Goal: Information Seeking & Learning: Compare options

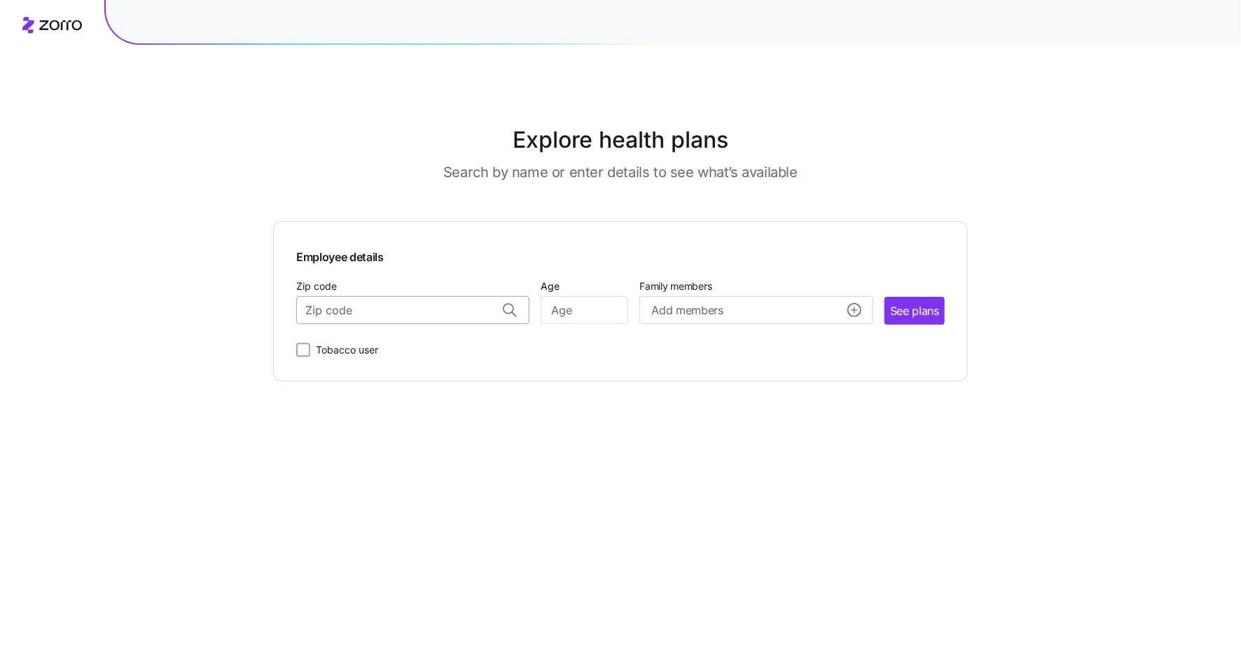
click at [396, 304] on input "Zip code" at bounding box center [412, 310] width 233 height 28
click at [403, 348] on span "44122, [GEOGRAPHIC_DATA], [GEOGRAPHIC_DATA]" at bounding box center [410, 348] width 196 height 18
type input "44122, [GEOGRAPHIC_DATA], [GEOGRAPHIC_DATA]"
click at [580, 316] on input "Age" at bounding box center [585, 310] width 88 height 28
type input "5"
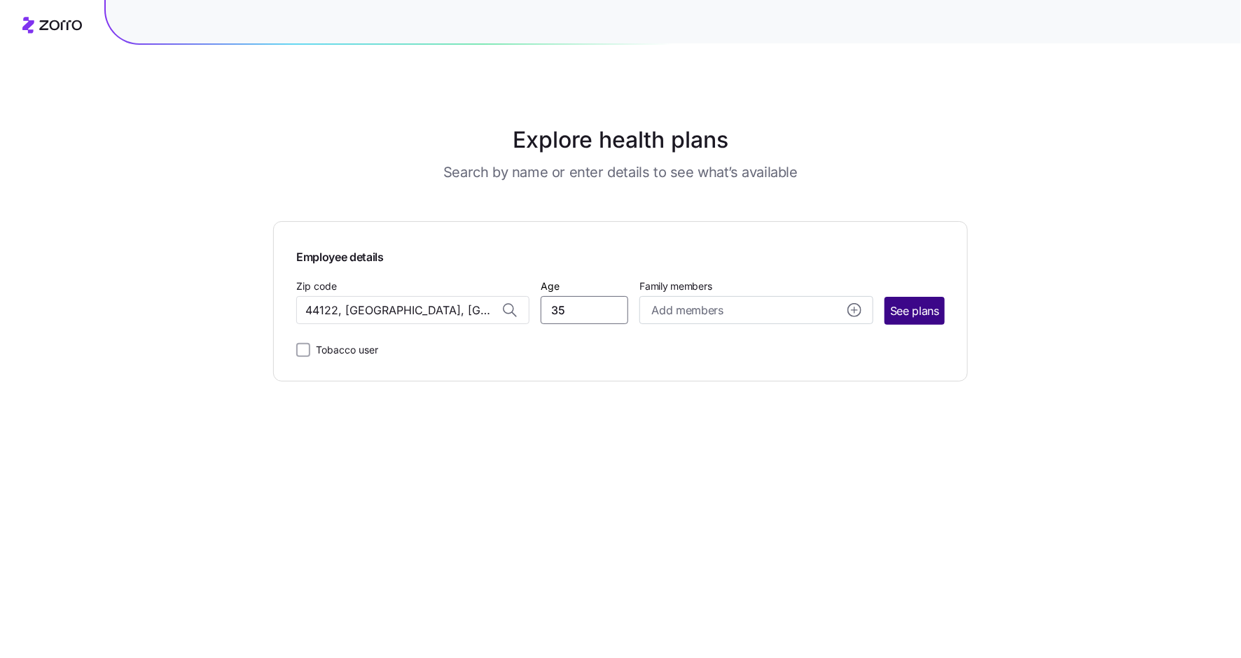
type input "35"
click at [924, 305] on span "See plans" at bounding box center [914, 311] width 49 height 18
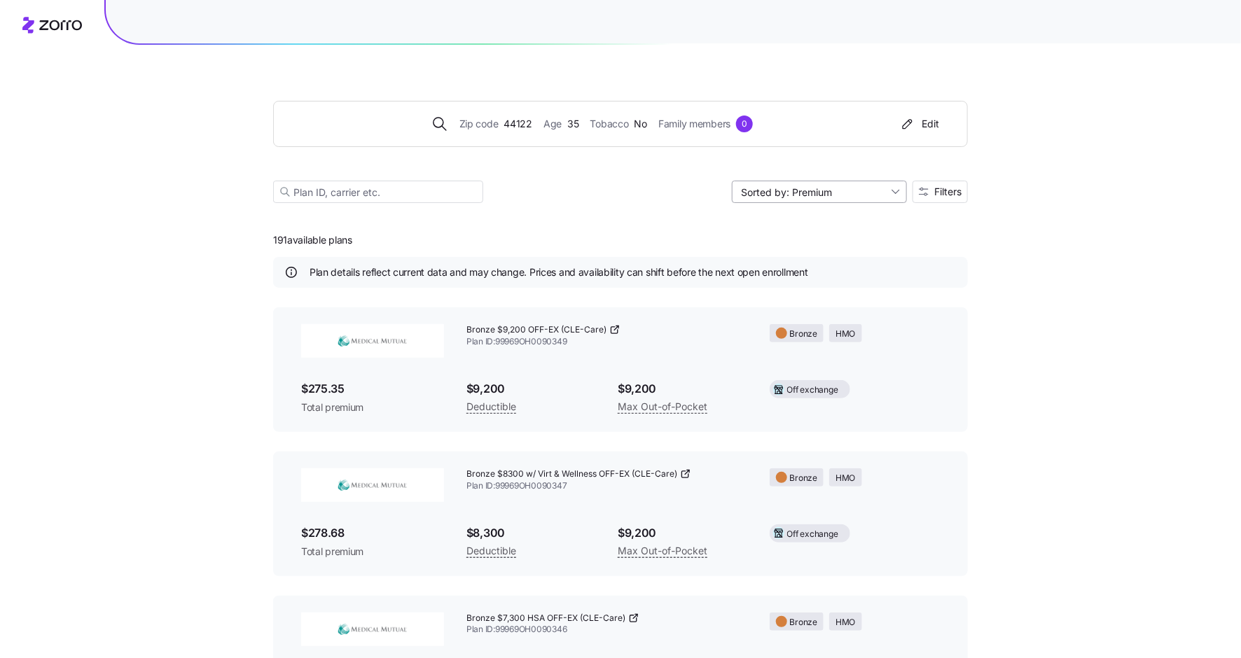
click at [857, 198] on input "Sorted by: Premium" at bounding box center [819, 192] width 175 height 22
click at [851, 274] on div "Max out of pocket" at bounding box center [819, 266] width 164 height 21
type input "Sorted by: [PERSON_NAME] out of pocket"
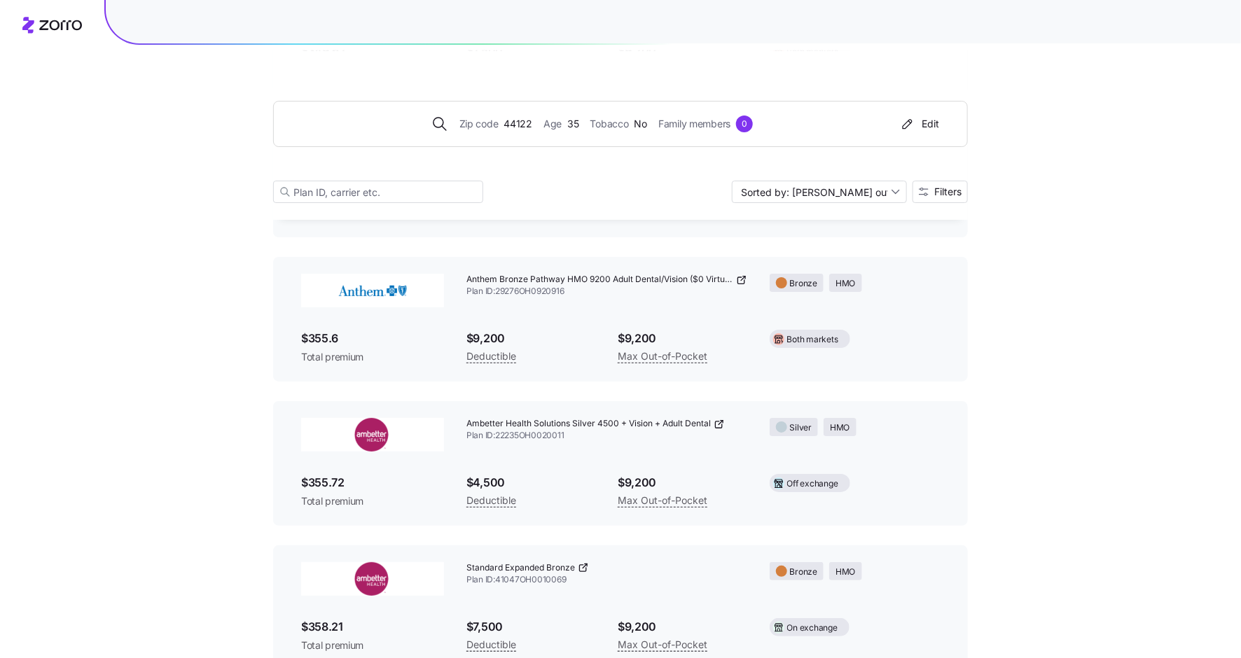
scroll to position [20355, 0]
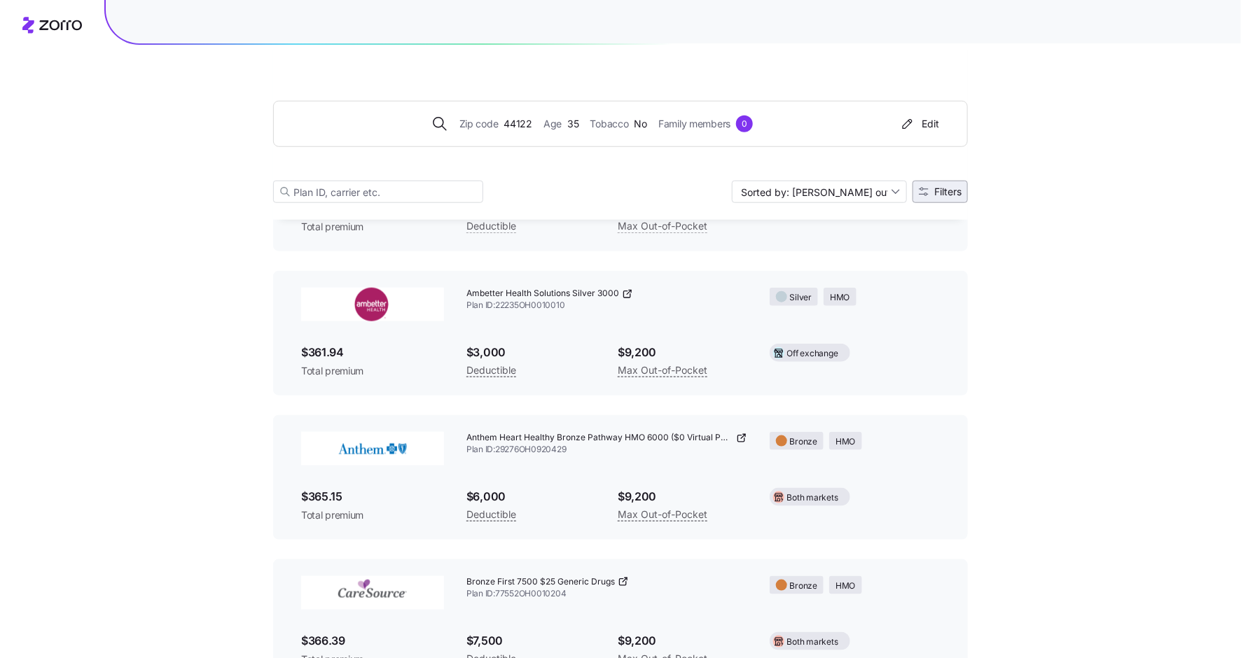
click at [956, 194] on span "Filters" at bounding box center [947, 192] width 27 height 10
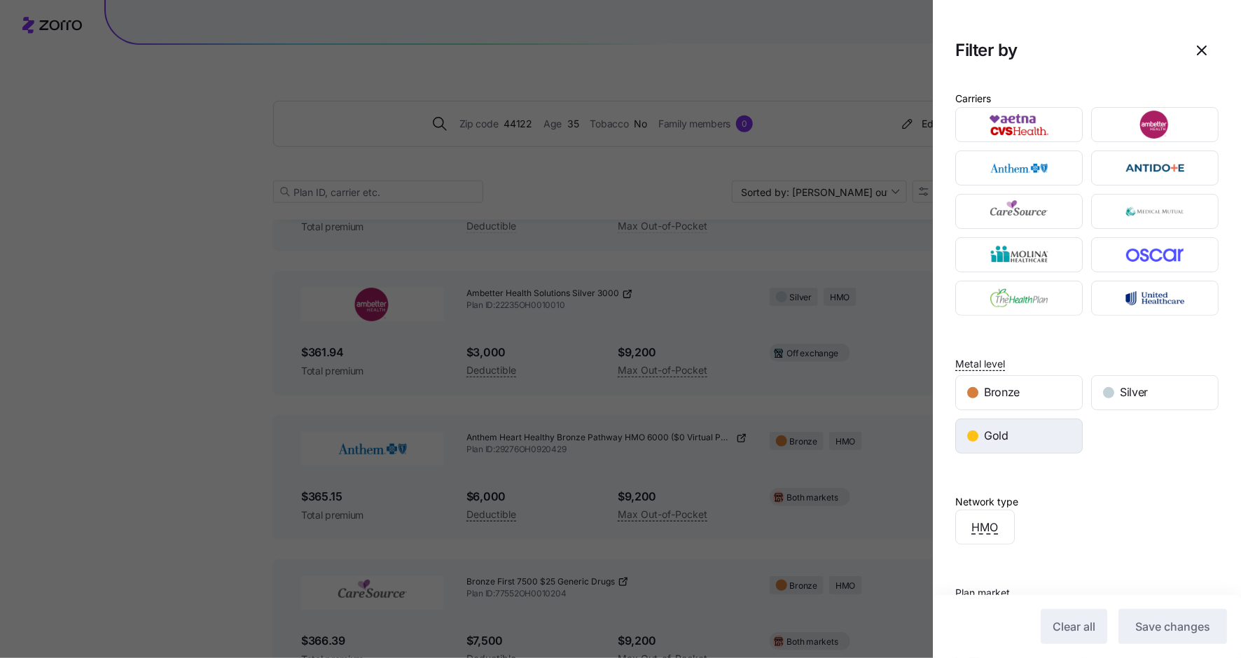
click at [1035, 434] on div "Gold" at bounding box center [1019, 436] width 126 height 34
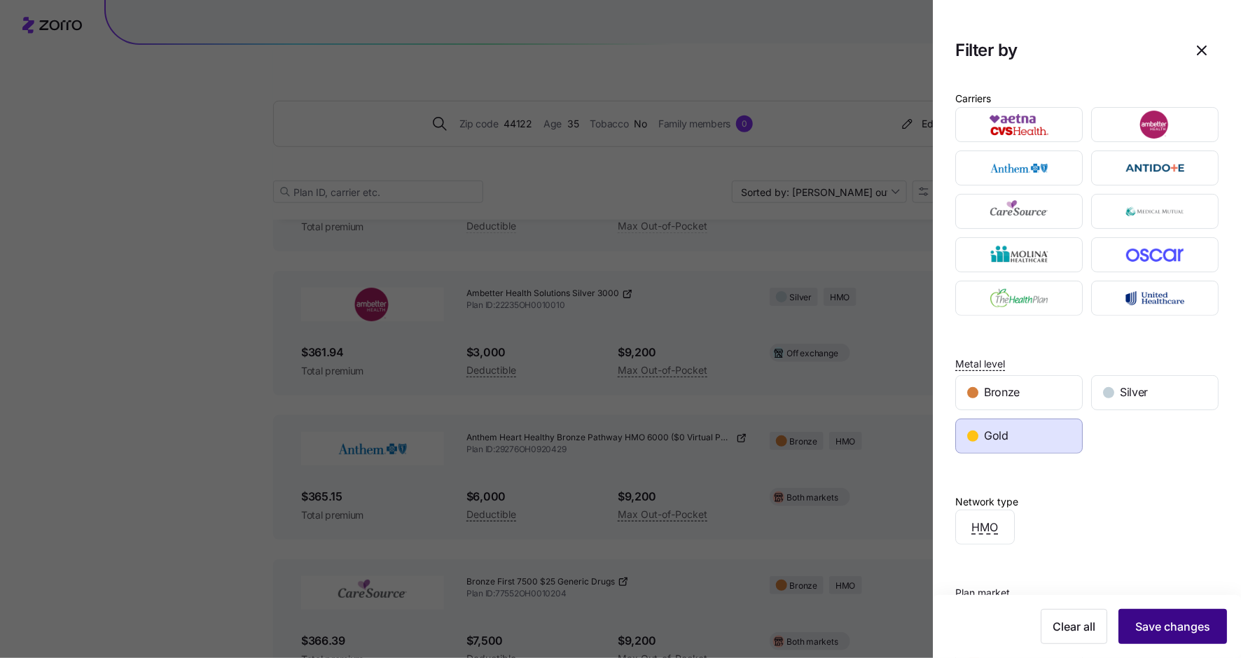
click at [1162, 634] on span "Save changes" at bounding box center [1172, 626] width 75 height 17
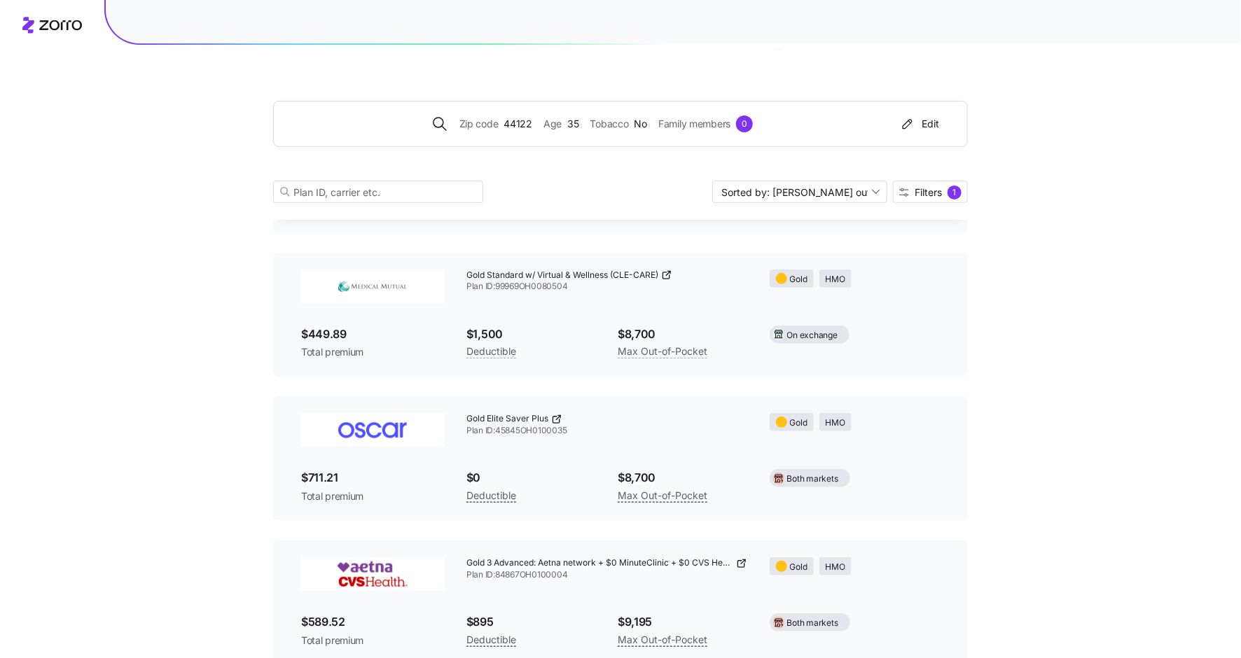
scroll to position [7527, 0]
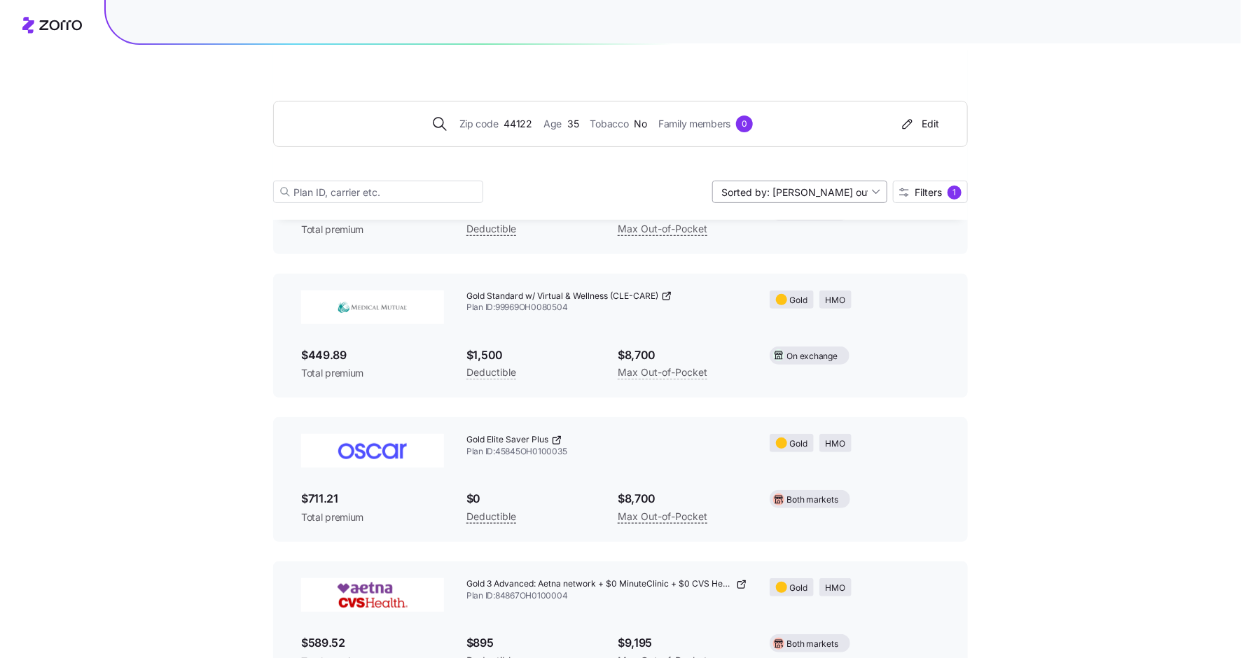
click at [835, 190] on input "Sorted by: [PERSON_NAME] out of pocket" at bounding box center [799, 192] width 175 height 22
click at [816, 265] on div "Max out of pocket" at bounding box center [799, 266] width 164 height 21
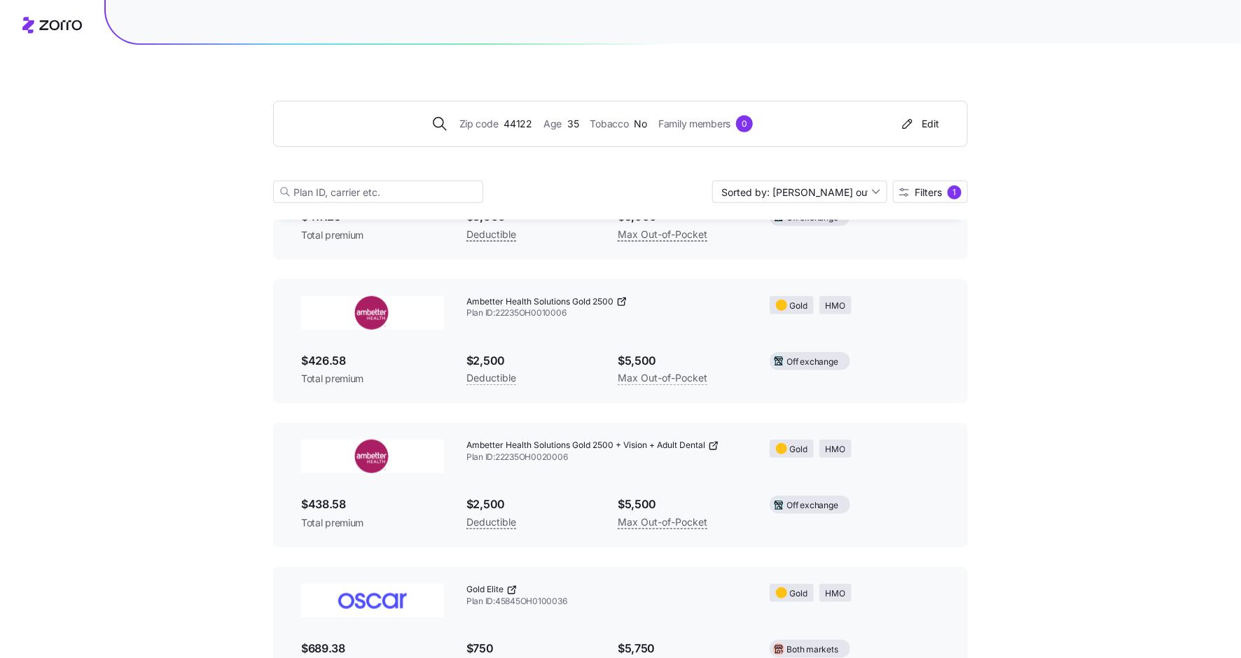
scroll to position [0, 0]
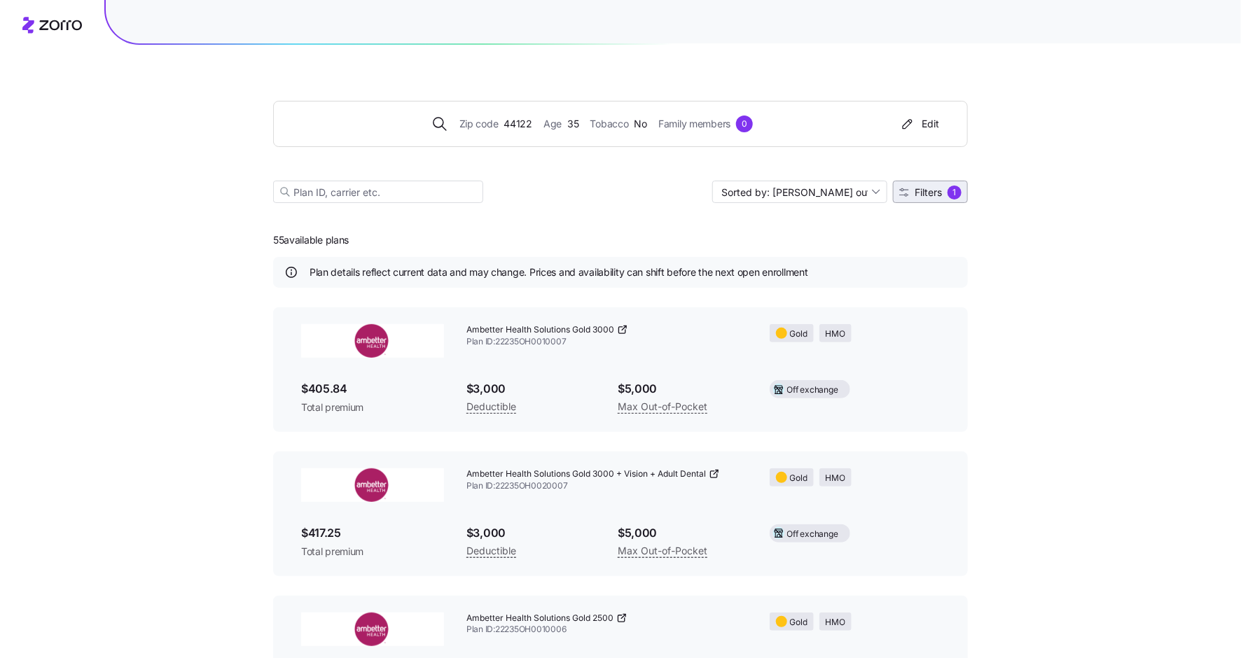
click at [921, 190] on span "Filters" at bounding box center [927, 193] width 27 height 10
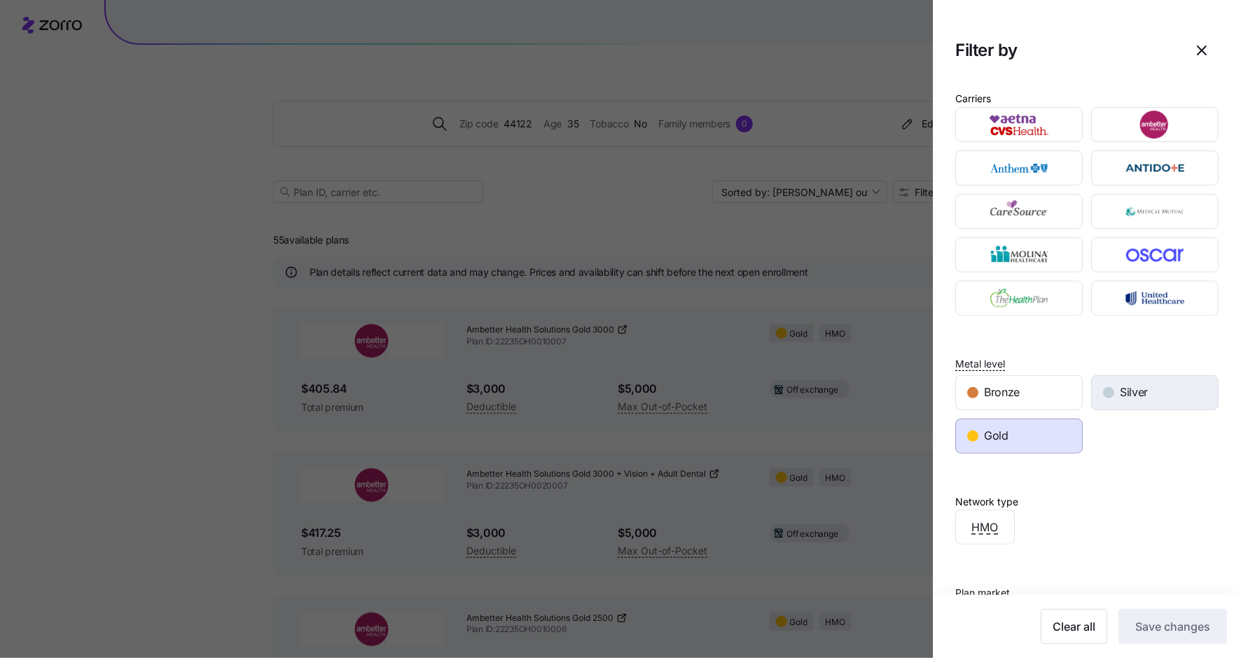
click at [1118, 393] on div "Silver" at bounding box center [1155, 393] width 126 height 34
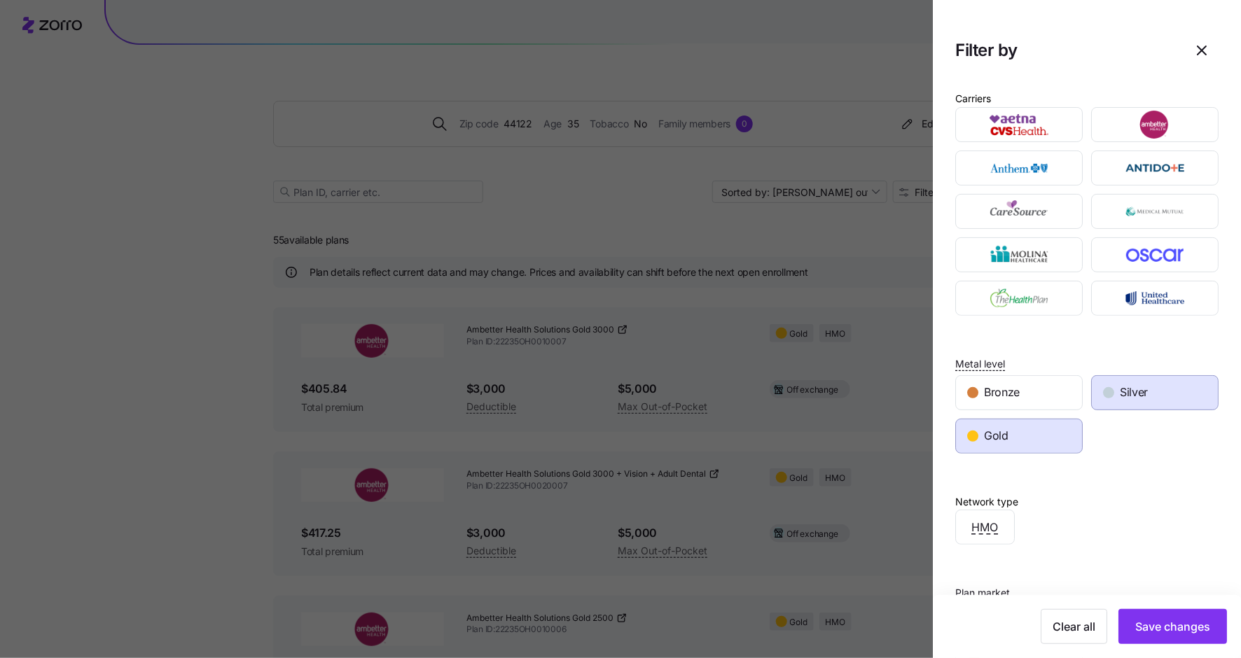
click at [1053, 432] on div "Gold" at bounding box center [1019, 436] width 126 height 34
click at [1160, 627] on span "Save changes" at bounding box center [1172, 626] width 75 height 17
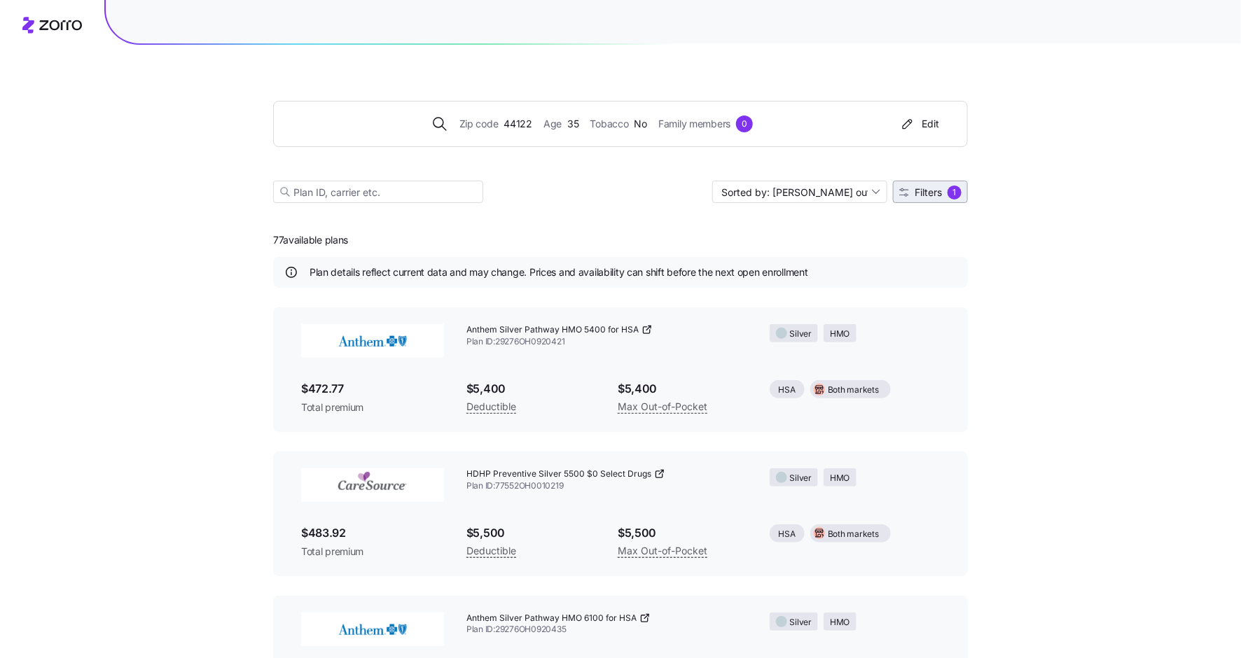
click at [922, 197] on span "Filters 1" at bounding box center [930, 193] width 62 height 14
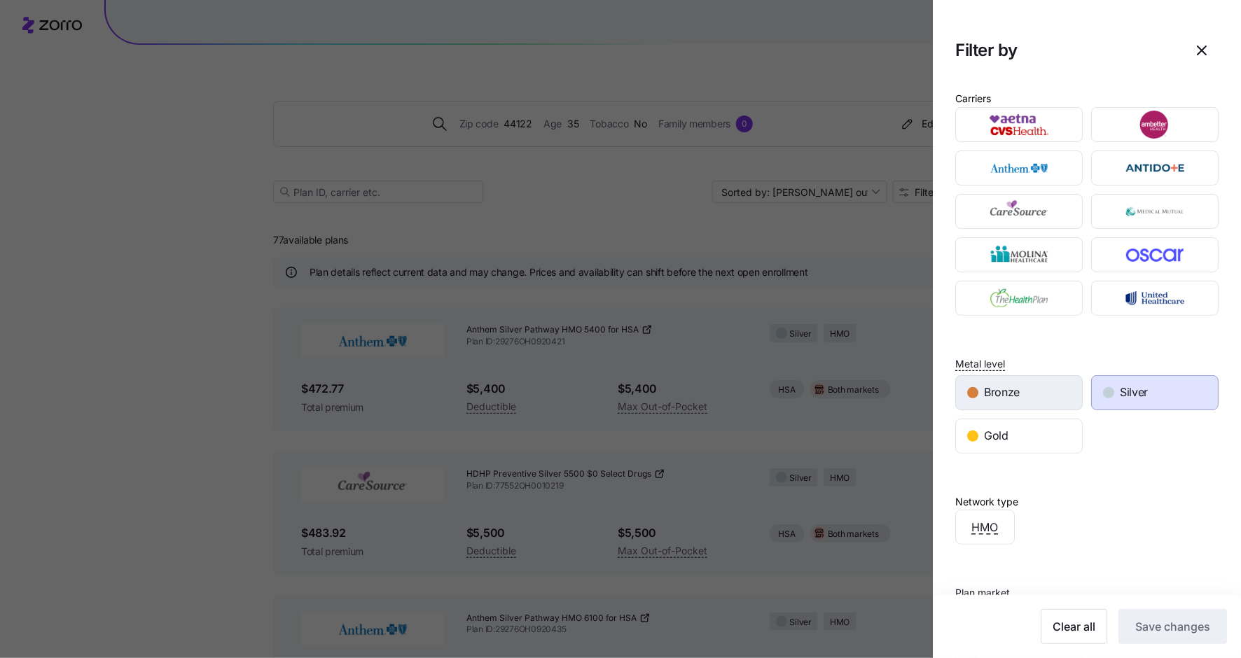
click at [988, 390] on span "Bronze" at bounding box center [1002, 393] width 36 height 18
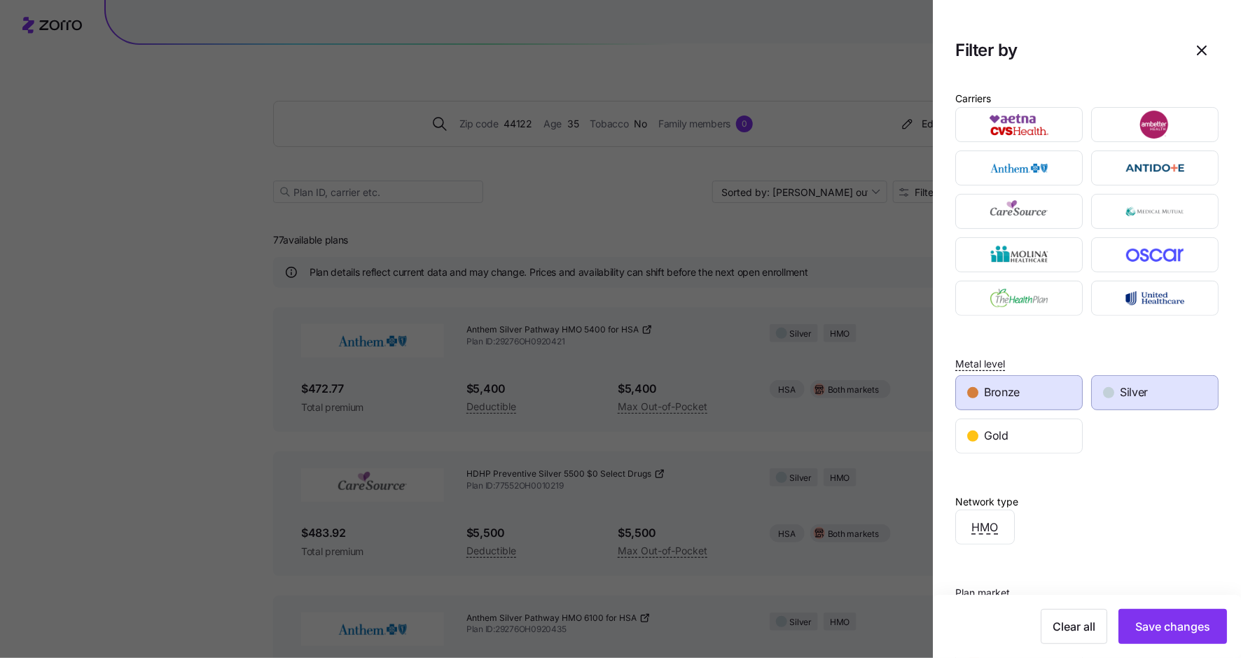
click at [1164, 382] on div "Silver" at bounding box center [1155, 393] width 126 height 34
click at [1153, 629] on span "Save changes" at bounding box center [1172, 626] width 75 height 17
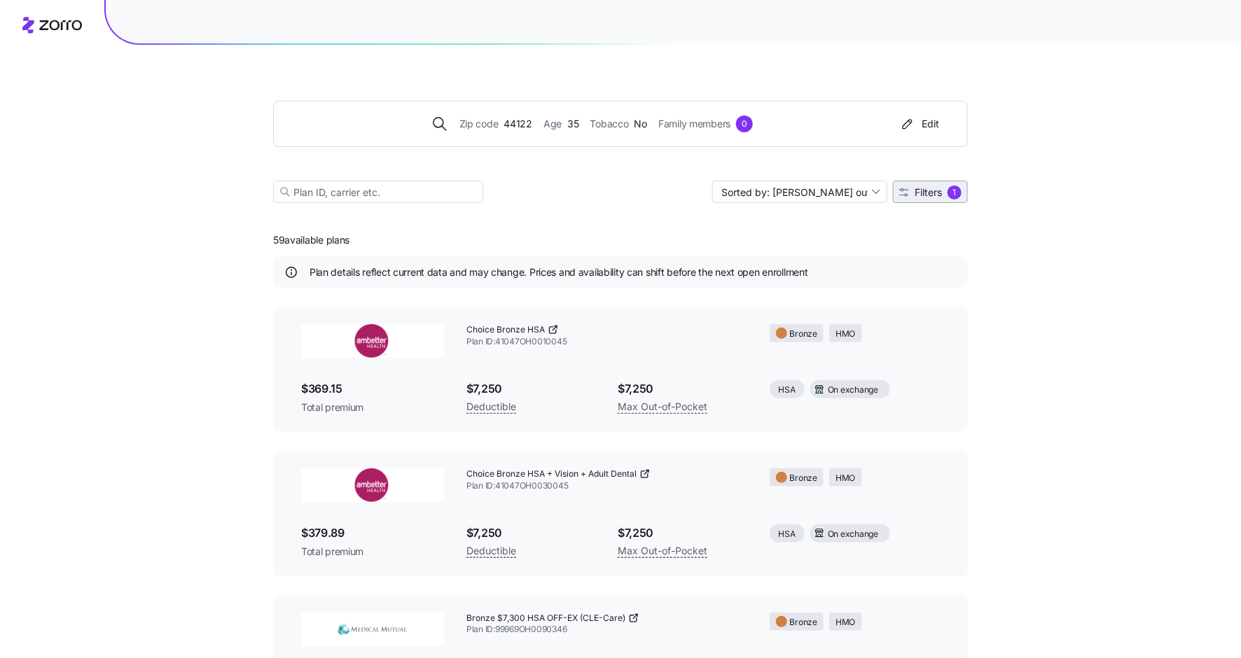
click at [929, 193] on span "Filters" at bounding box center [927, 193] width 27 height 10
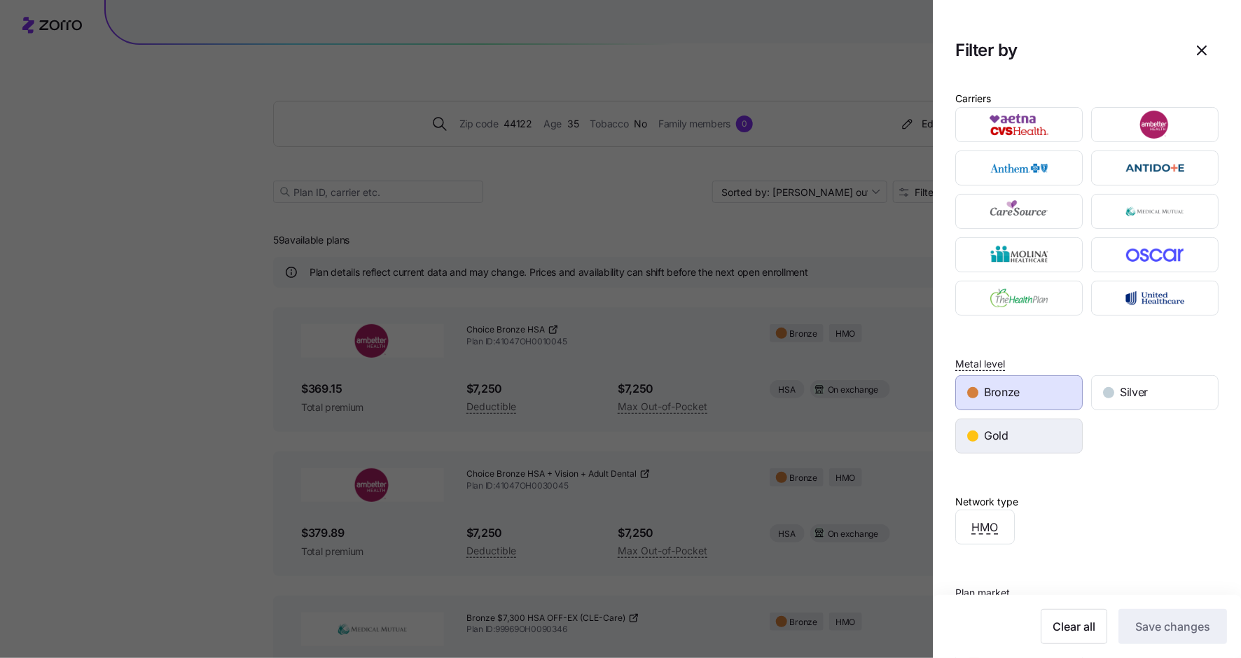
click at [1034, 445] on div "Gold" at bounding box center [1019, 436] width 126 height 34
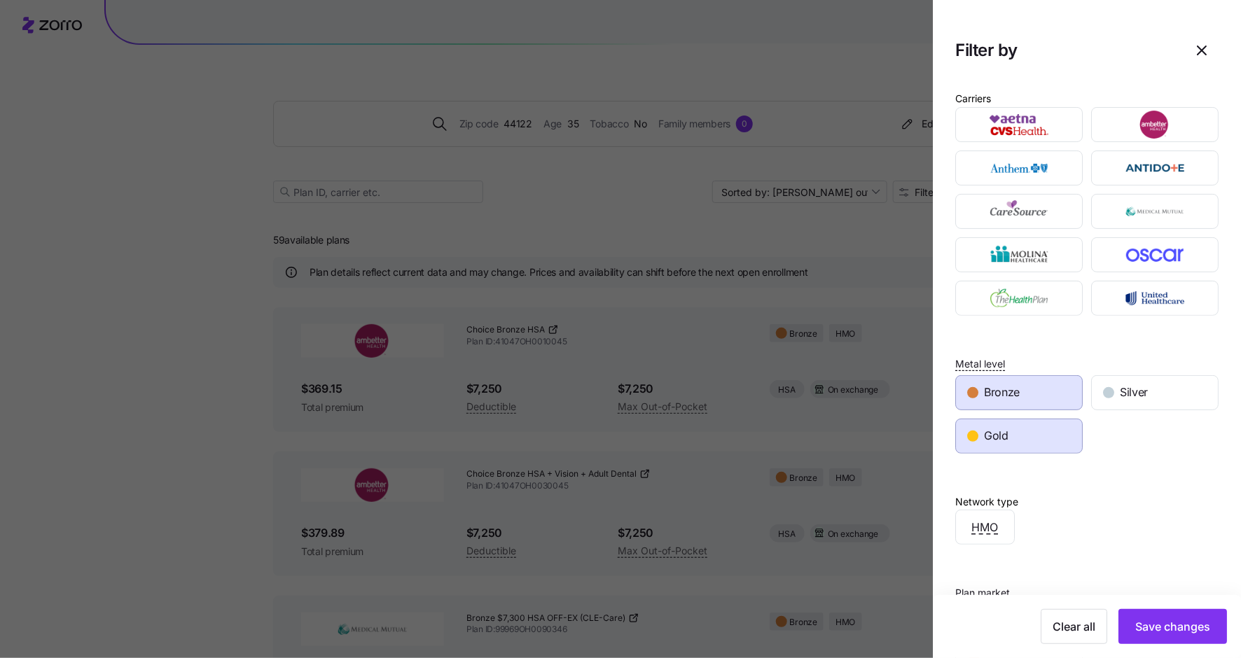
click at [1048, 384] on div "Bronze" at bounding box center [1019, 393] width 126 height 34
click at [1167, 618] on button "Save changes" at bounding box center [1172, 626] width 109 height 35
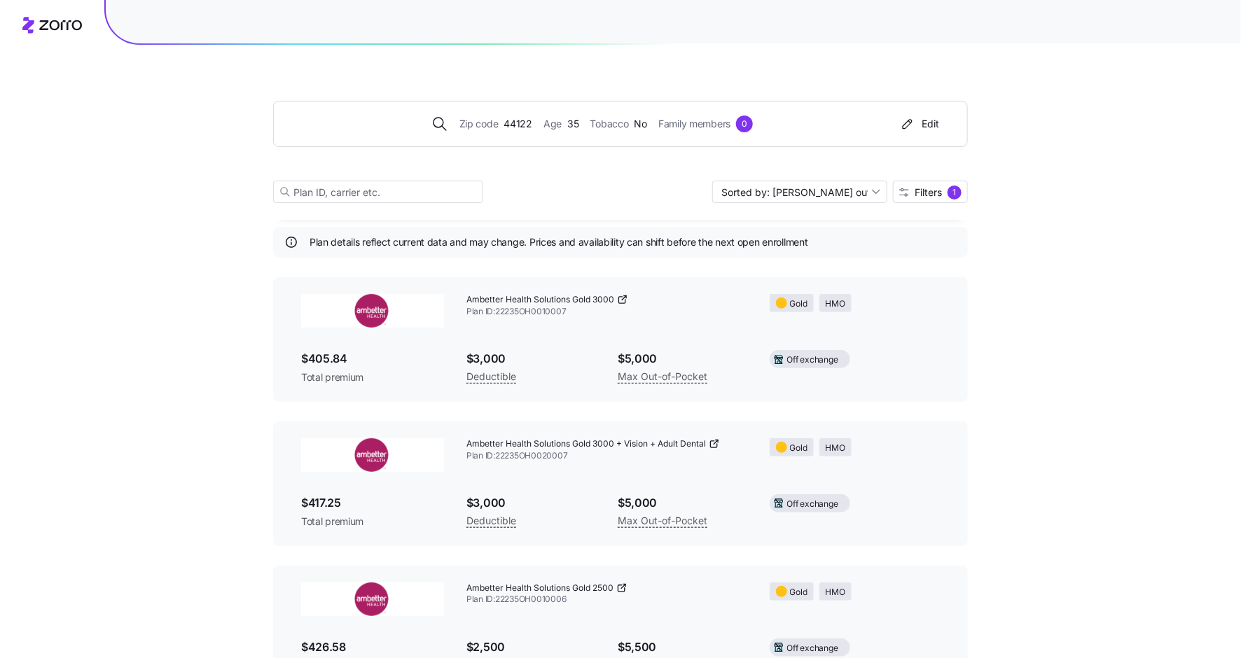
scroll to position [32, 0]
click at [590, 300] on span "Ambetter Health Solutions Gold 3000" at bounding box center [540, 299] width 148 height 12
click at [625, 295] on icon at bounding box center [625, 296] width 2 height 2
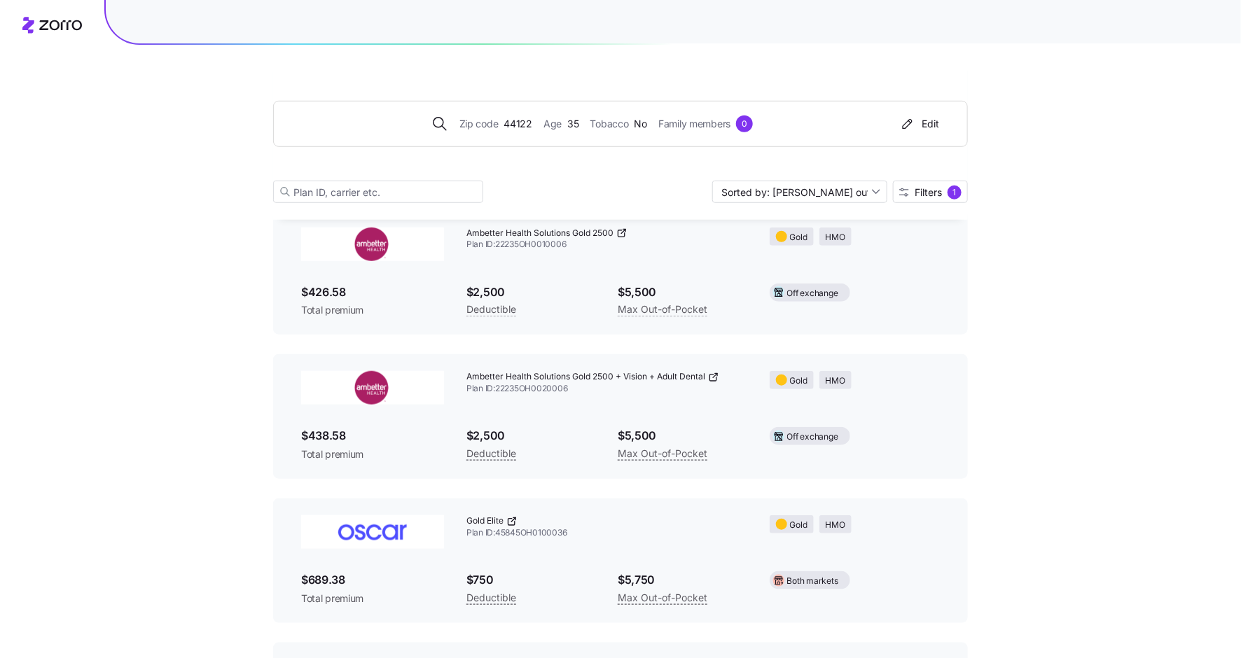
scroll to position [405, 0]
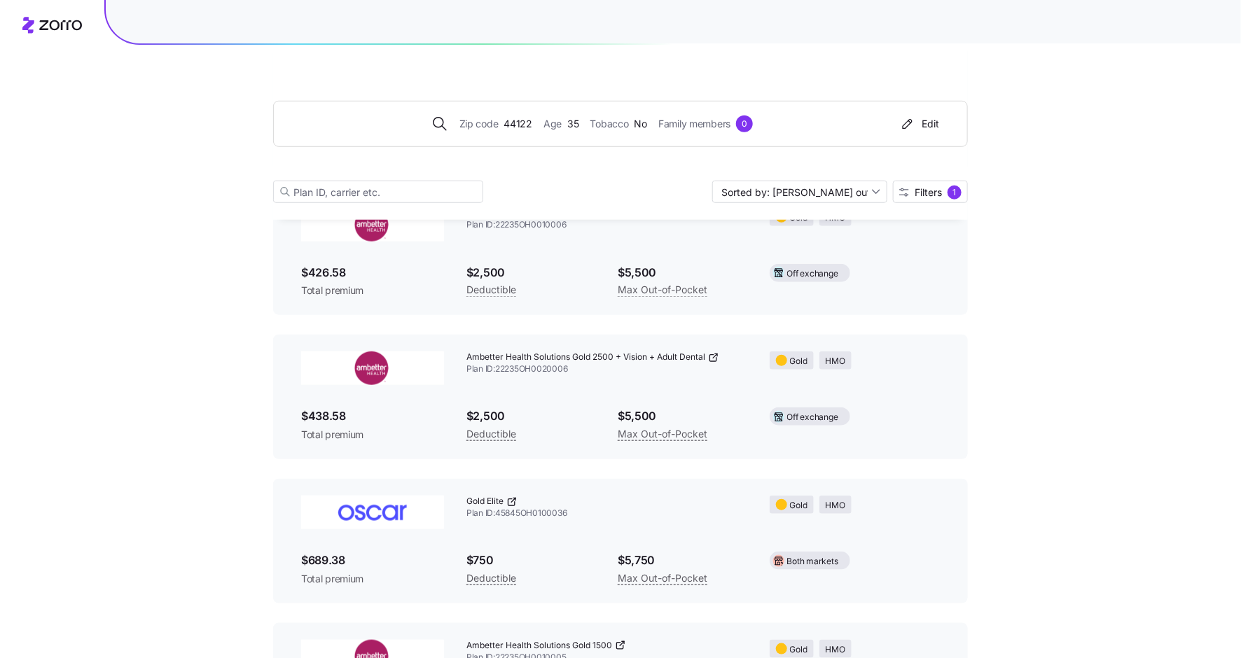
click at [514, 498] on icon at bounding box center [511, 501] width 11 height 11
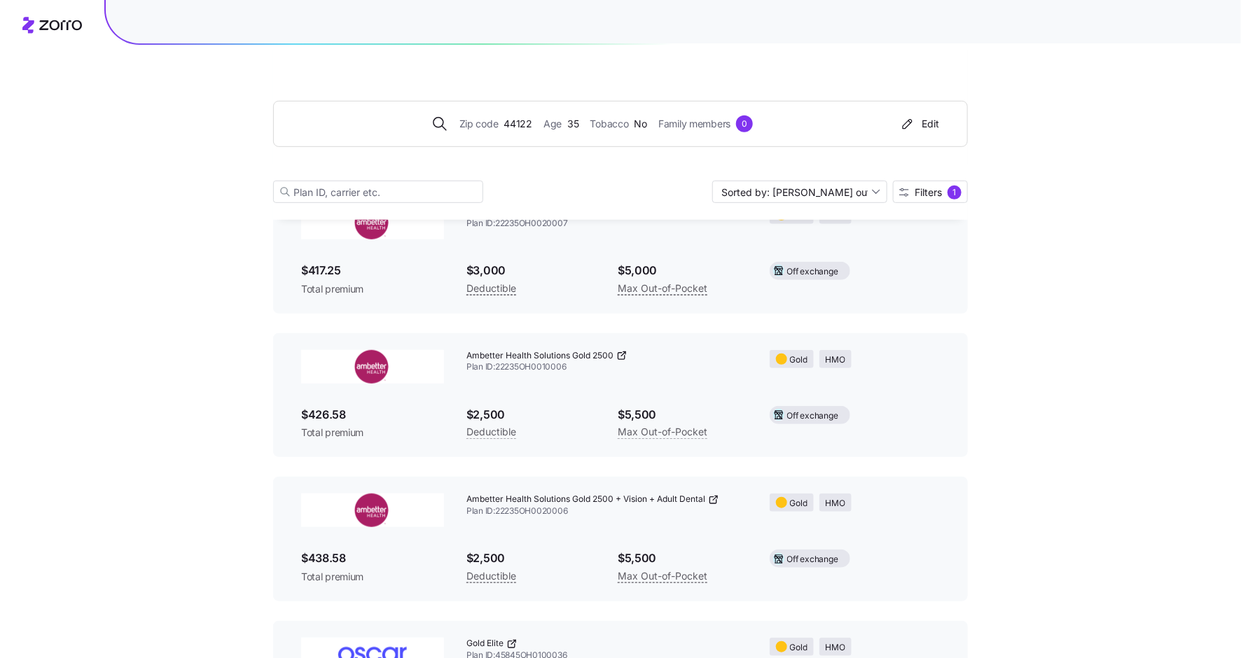
scroll to position [264, 0]
click at [935, 195] on span "Filters" at bounding box center [927, 193] width 27 height 10
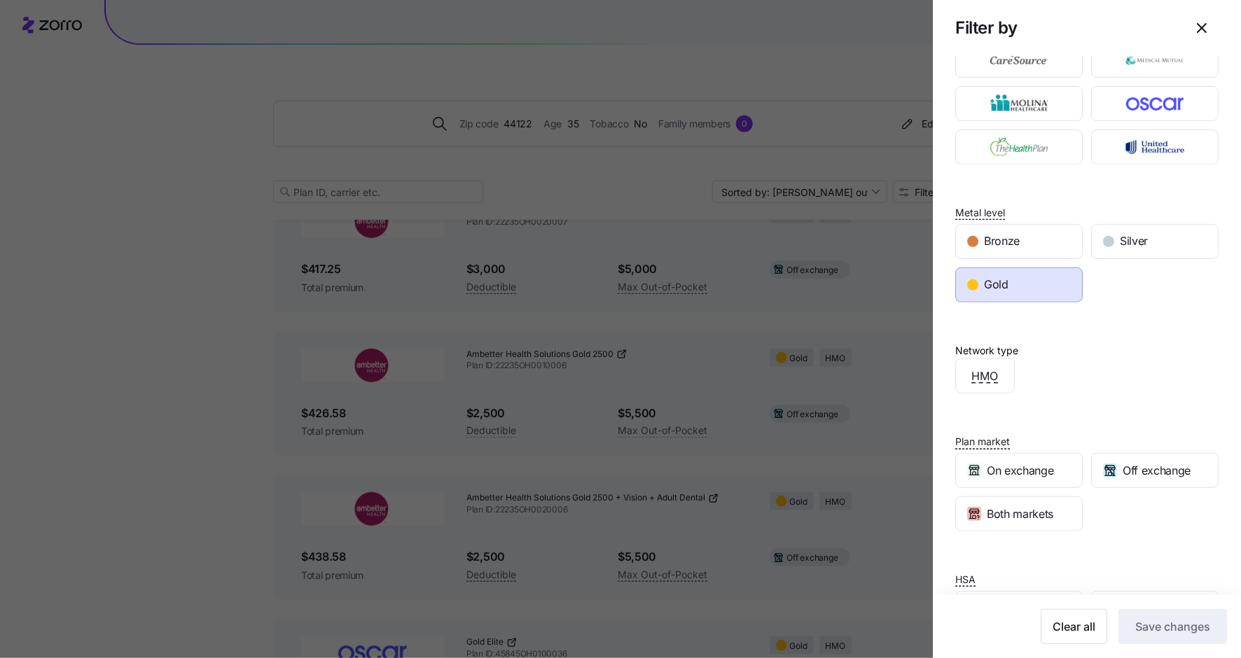
scroll to position [198, 0]
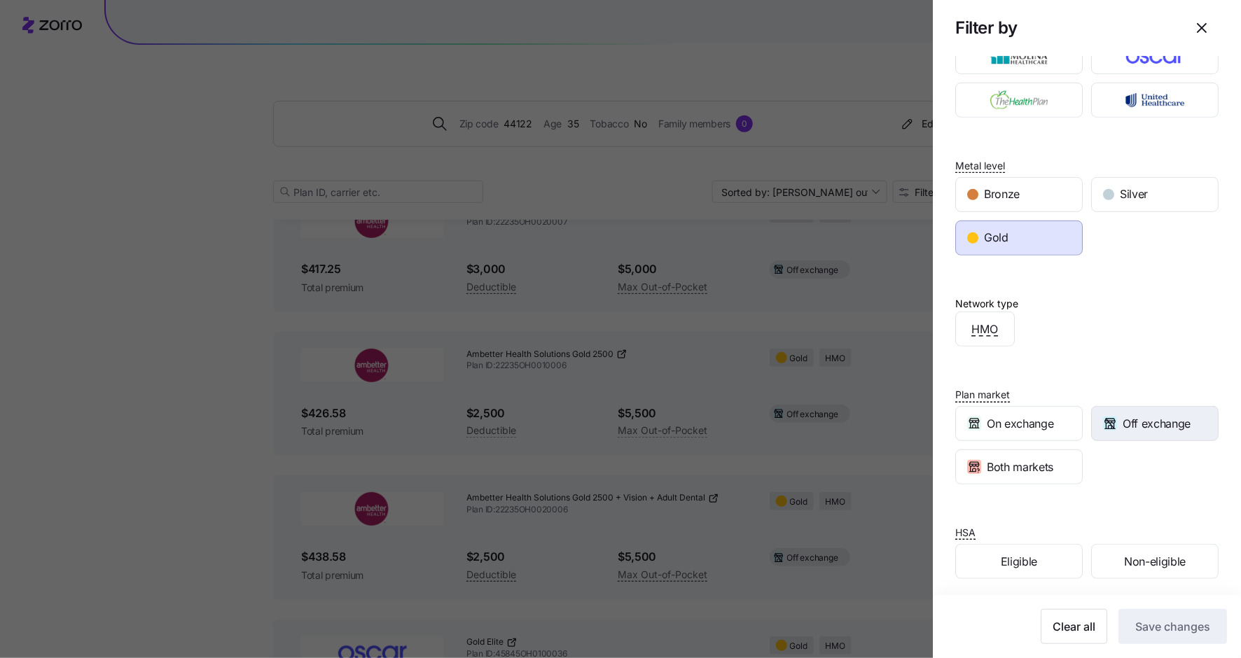
click at [1171, 415] on span "Off exchange" at bounding box center [1156, 424] width 68 height 18
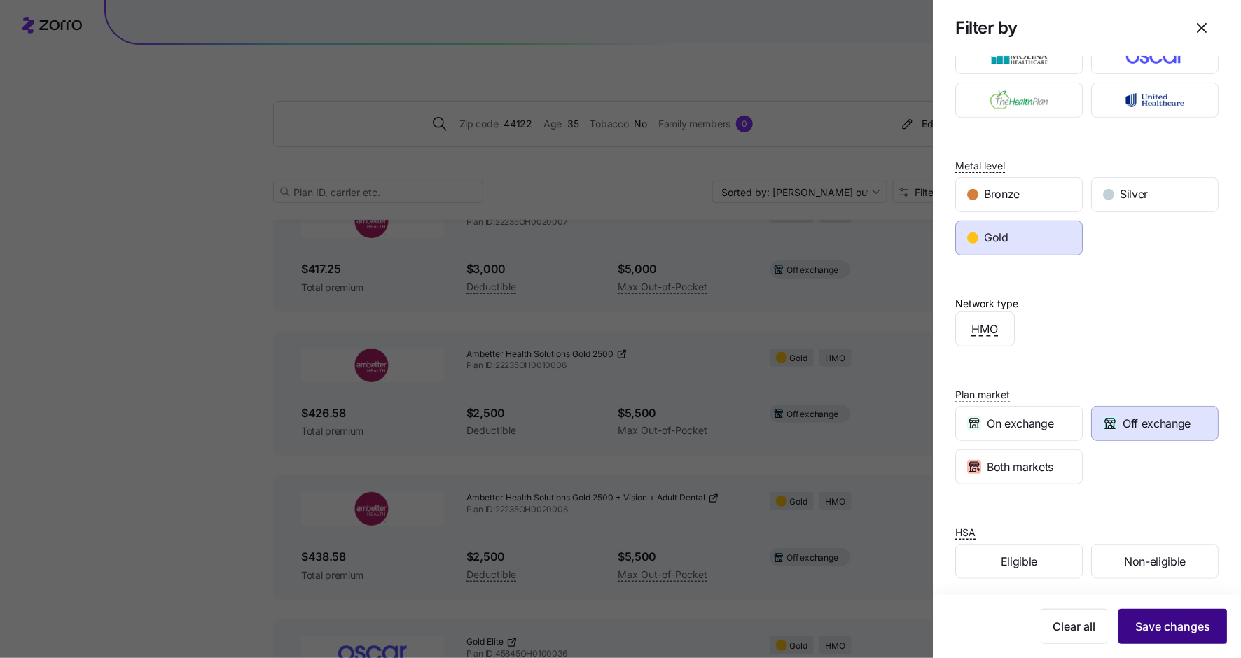
click at [1168, 625] on span "Save changes" at bounding box center [1172, 626] width 75 height 17
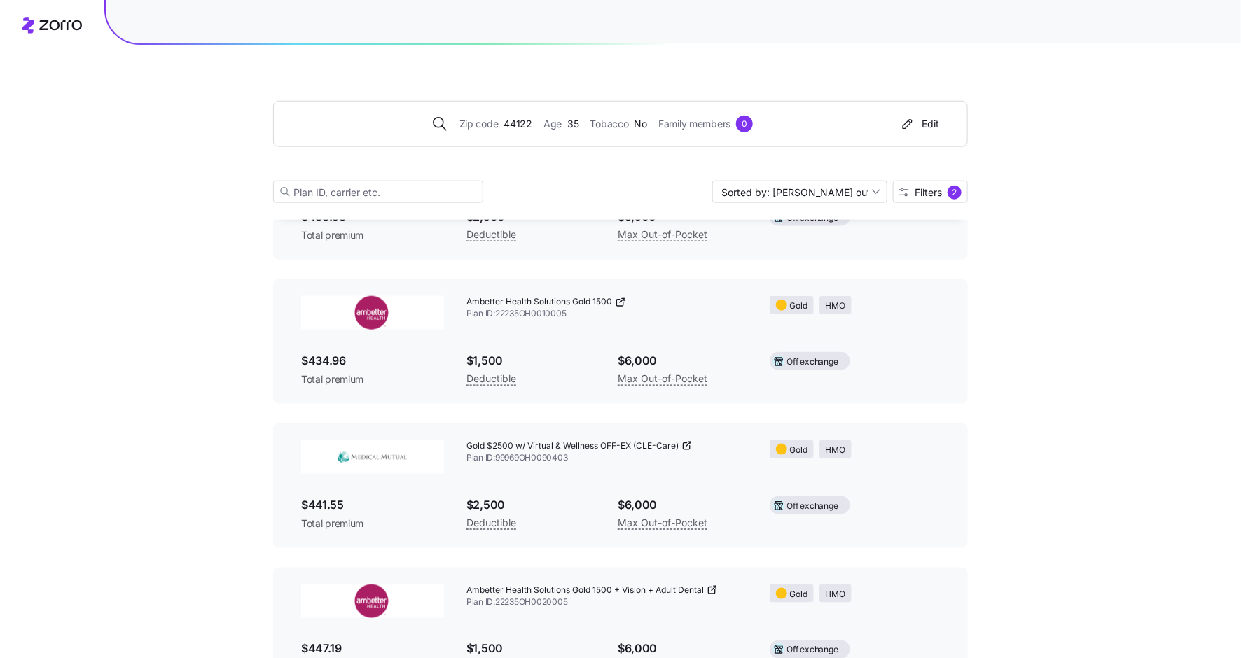
scroll to position [610, 0]
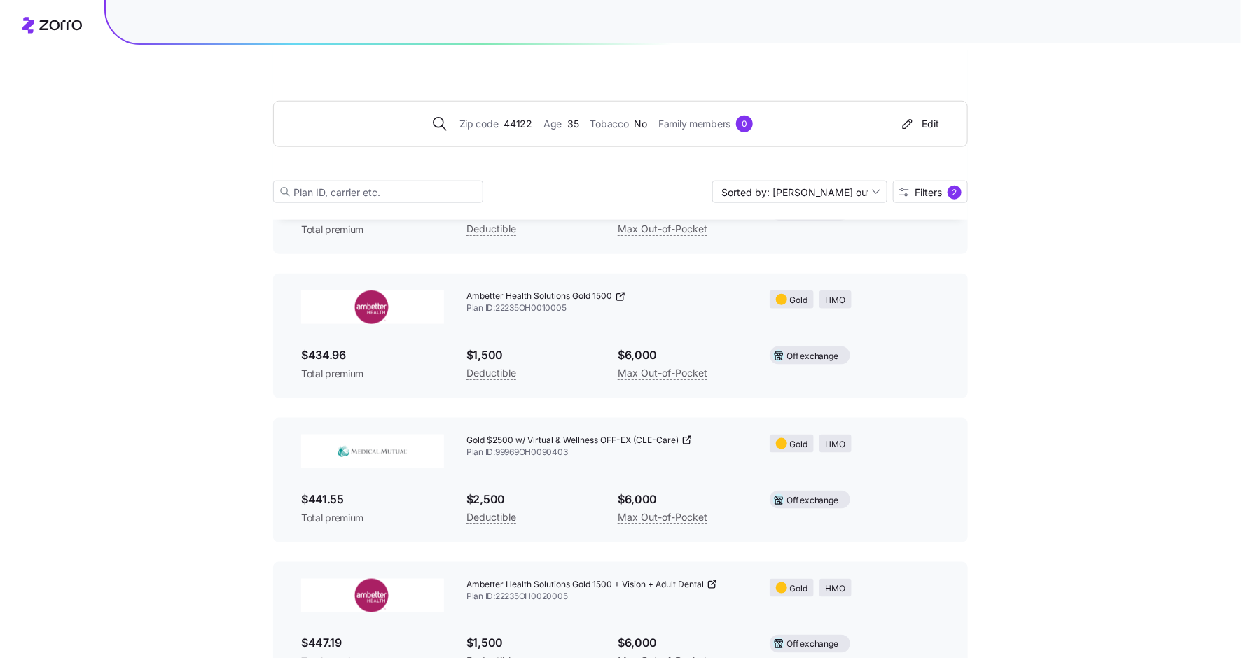
click at [688, 443] on icon at bounding box center [686, 440] width 11 height 11
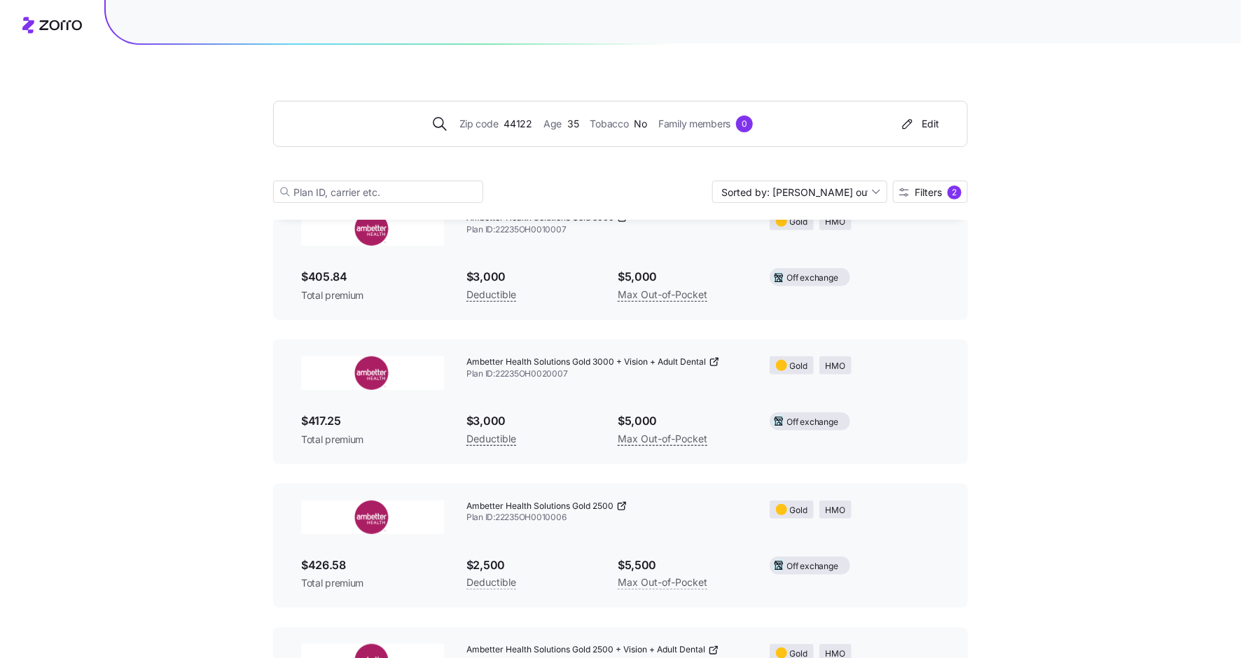
scroll to position [0, 0]
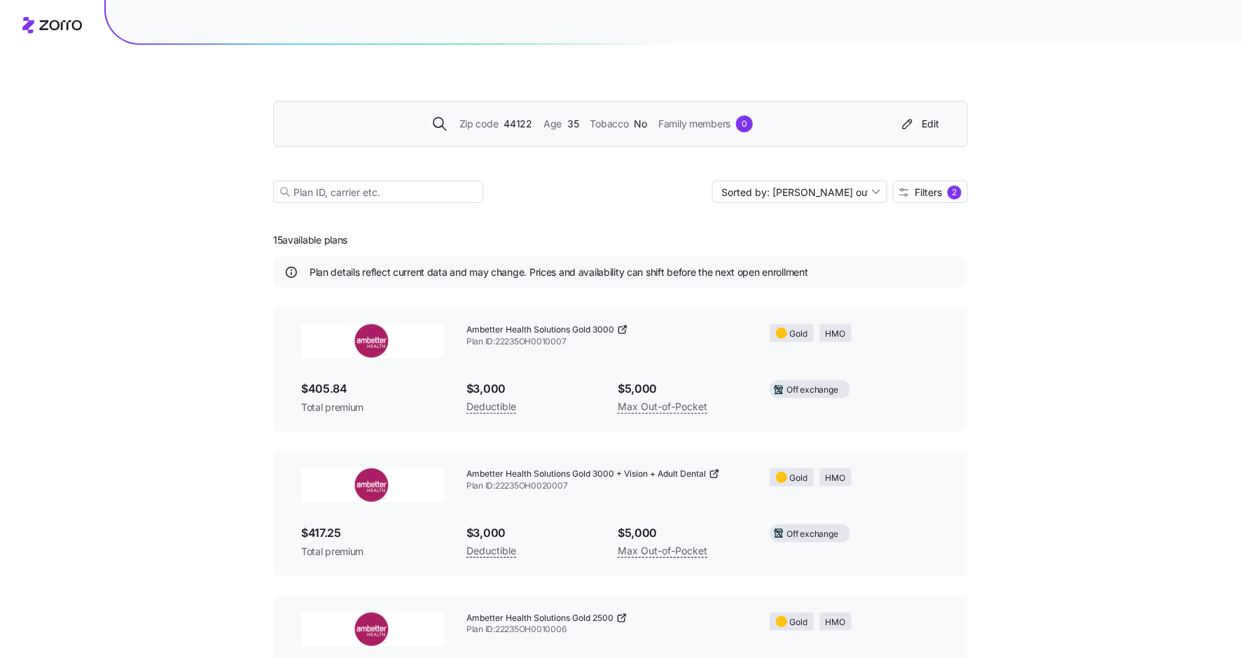
click at [786, 127] on div "Zip code 44122 Age [DEMOGRAPHIC_DATA] Tobacco No Family members 0" at bounding box center [592, 124] width 603 height 17
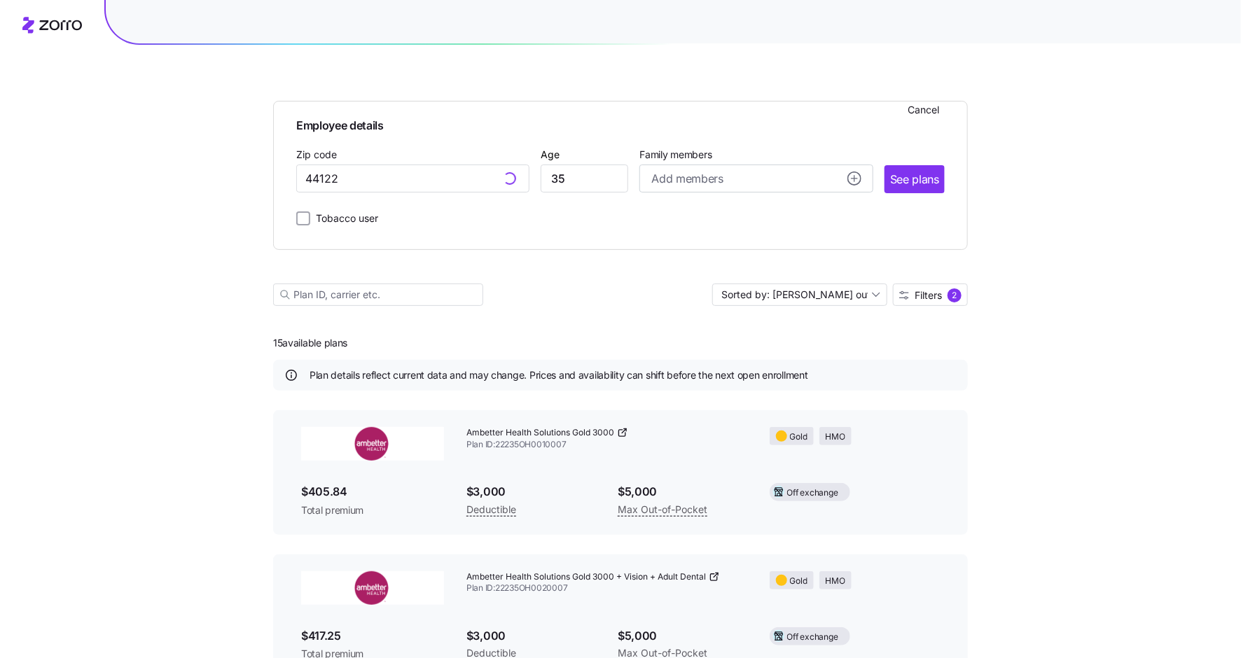
type input "44122, [GEOGRAPHIC_DATA], [GEOGRAPHIC_DATA]"
